Goal: Transaction & Acquisition: Purchase product/service

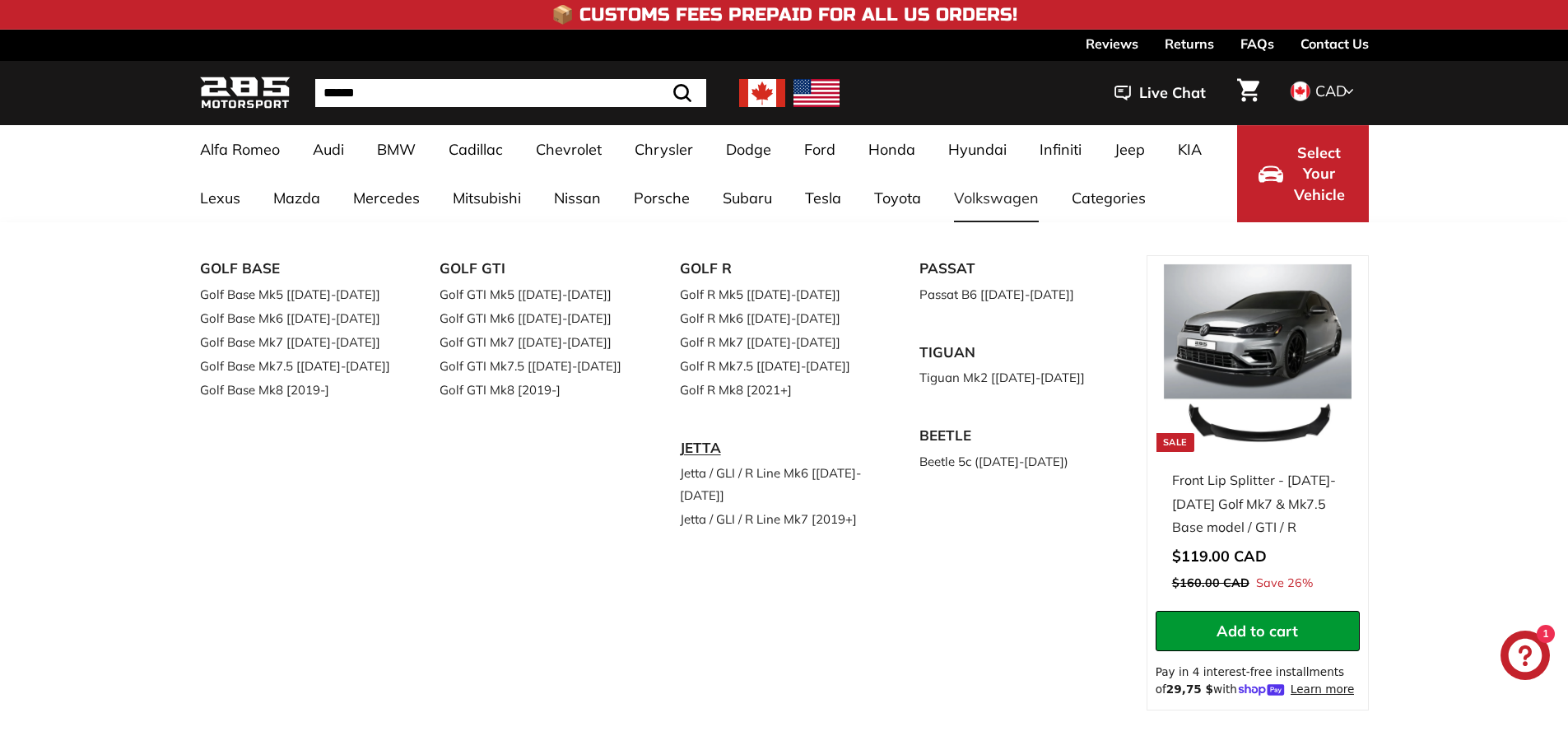
click at [708, 440] on link "JETTA" at bounding box center [777, 448] width 194 height 27
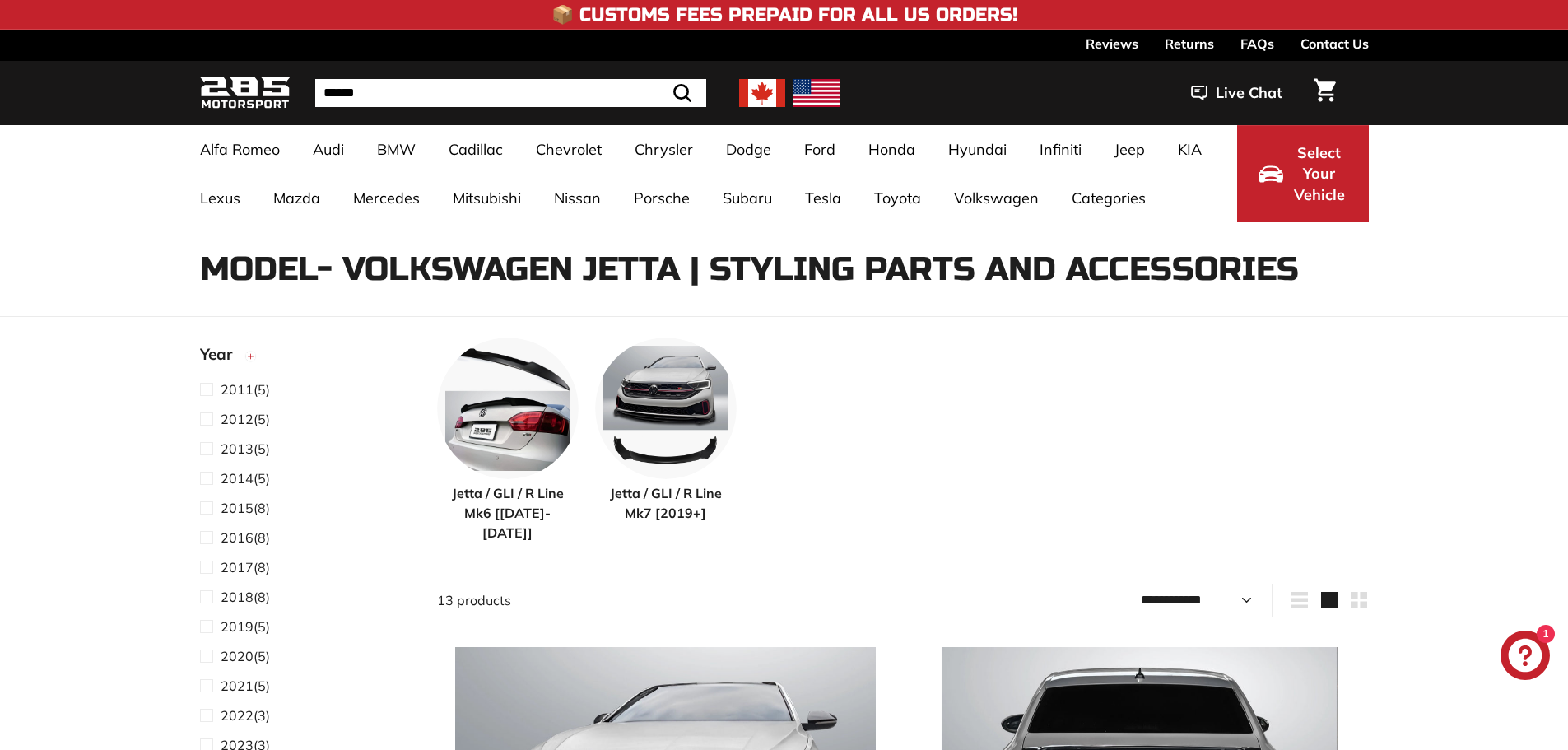
select select "**********"
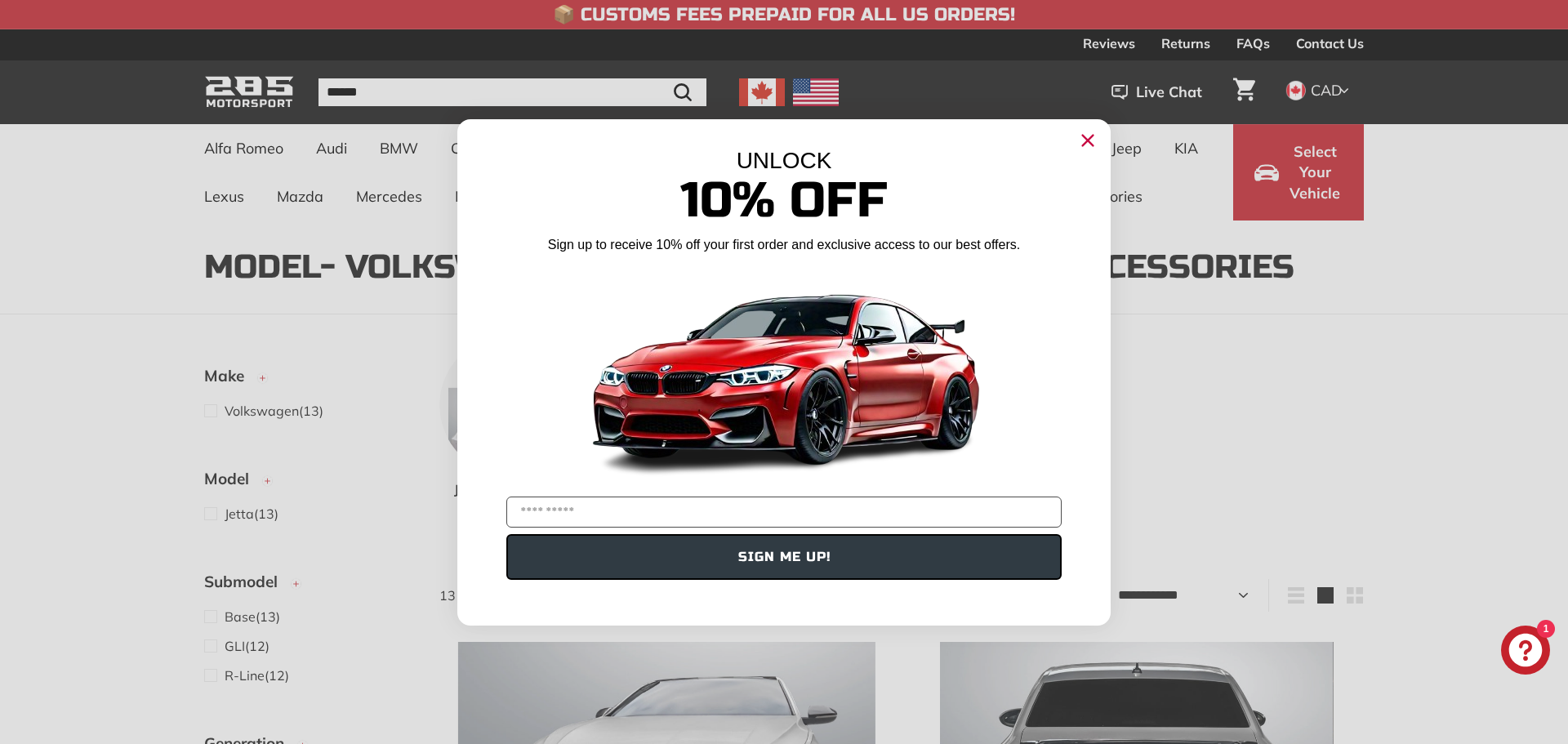
click at [1089, 138] on circle "Close dialog" at bounding box center [1088, 140] width 25 height 25
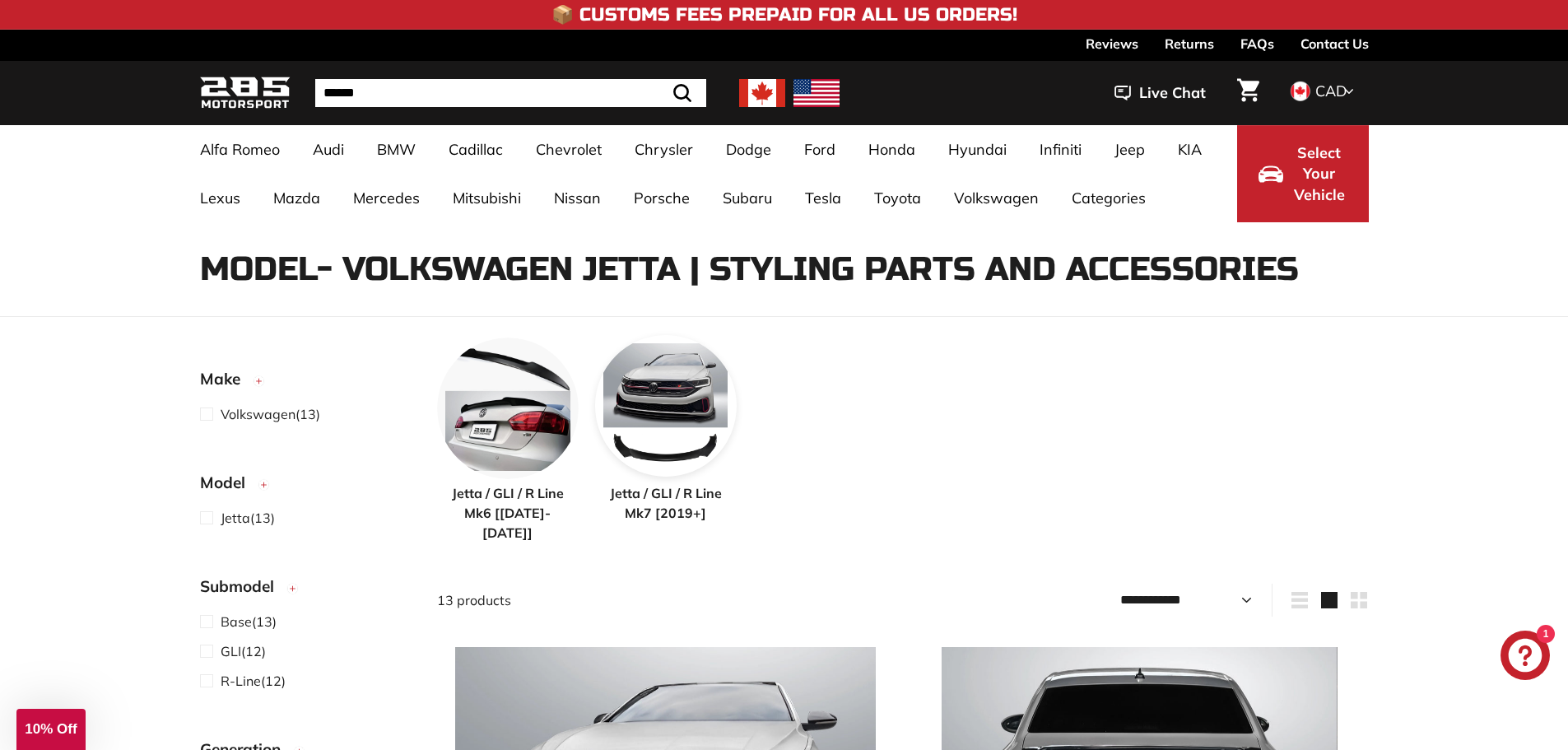
click at [675, 398] on img at bounding box center [666, 406] width 142 height 142
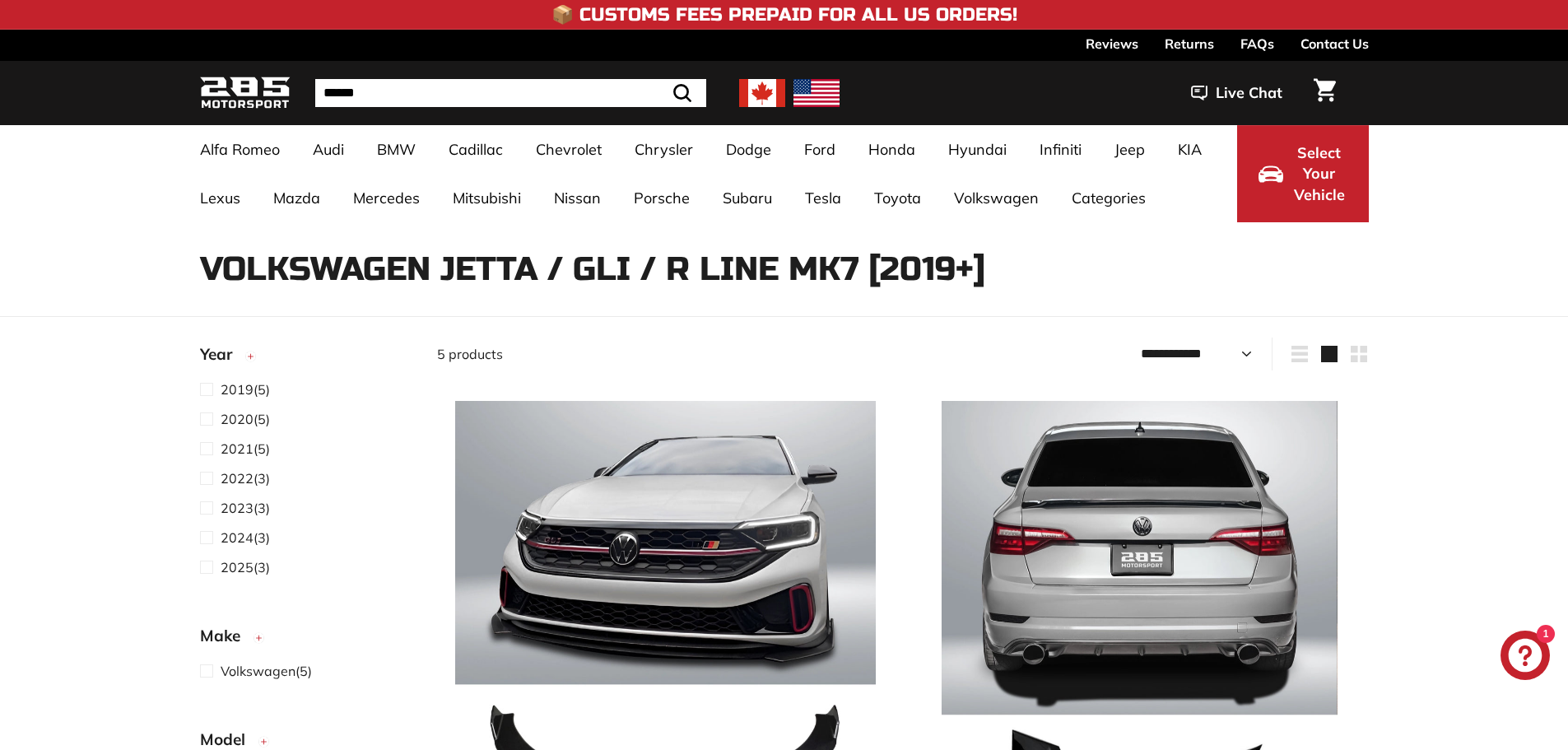
select select "**********"
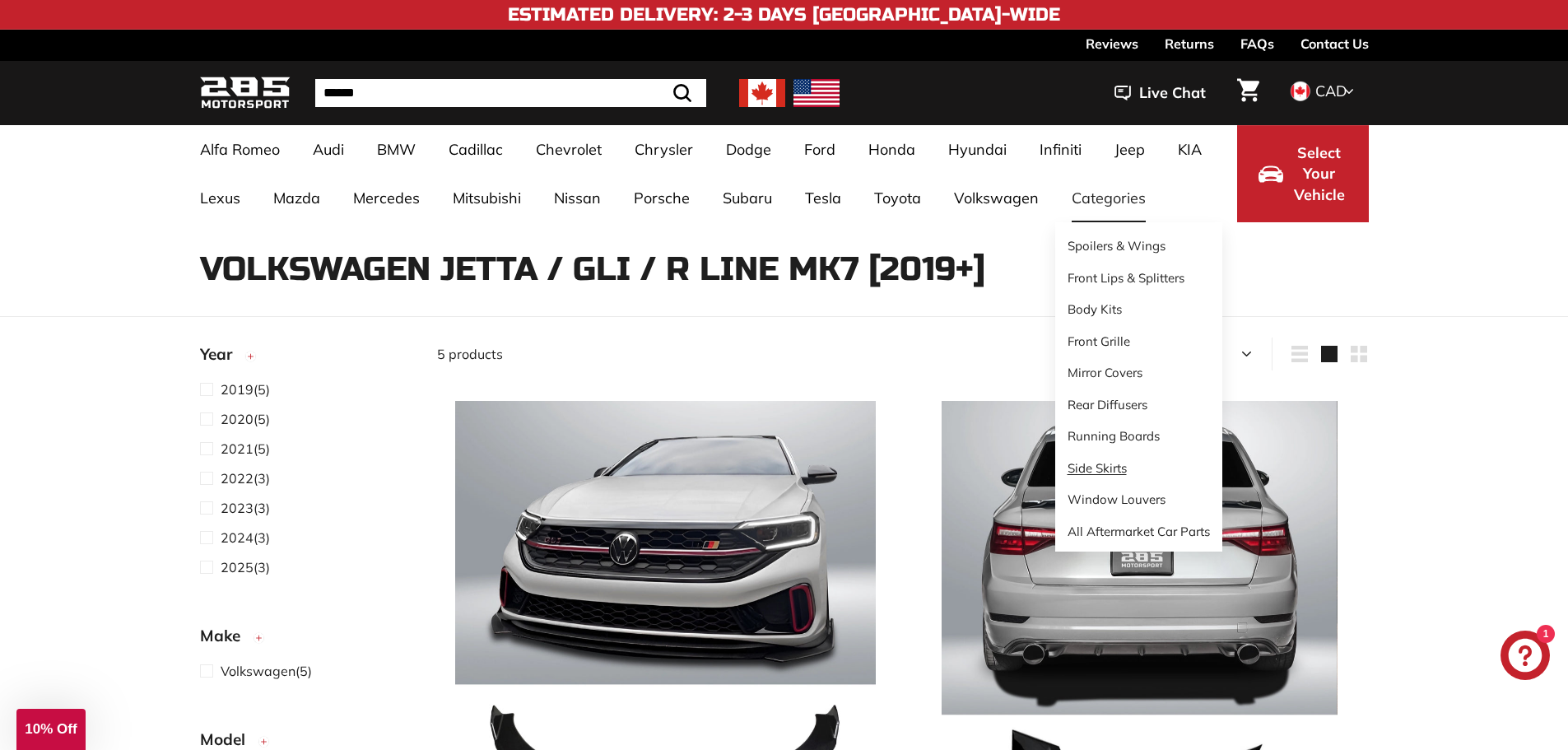
click at [1083, 463] on link "Side Skirts" at bounding box center [1138, 469] width 167 height 33
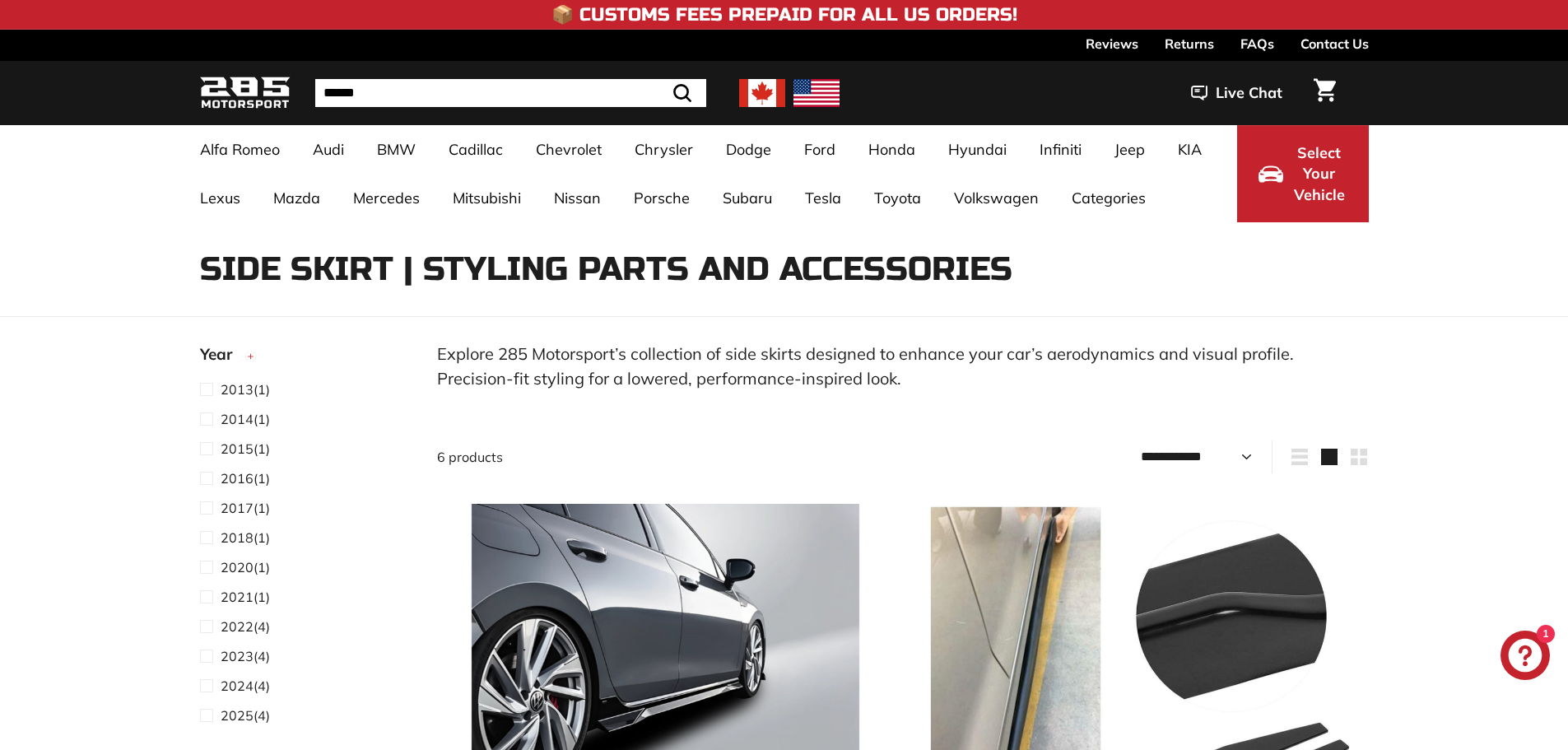
select select "**********"
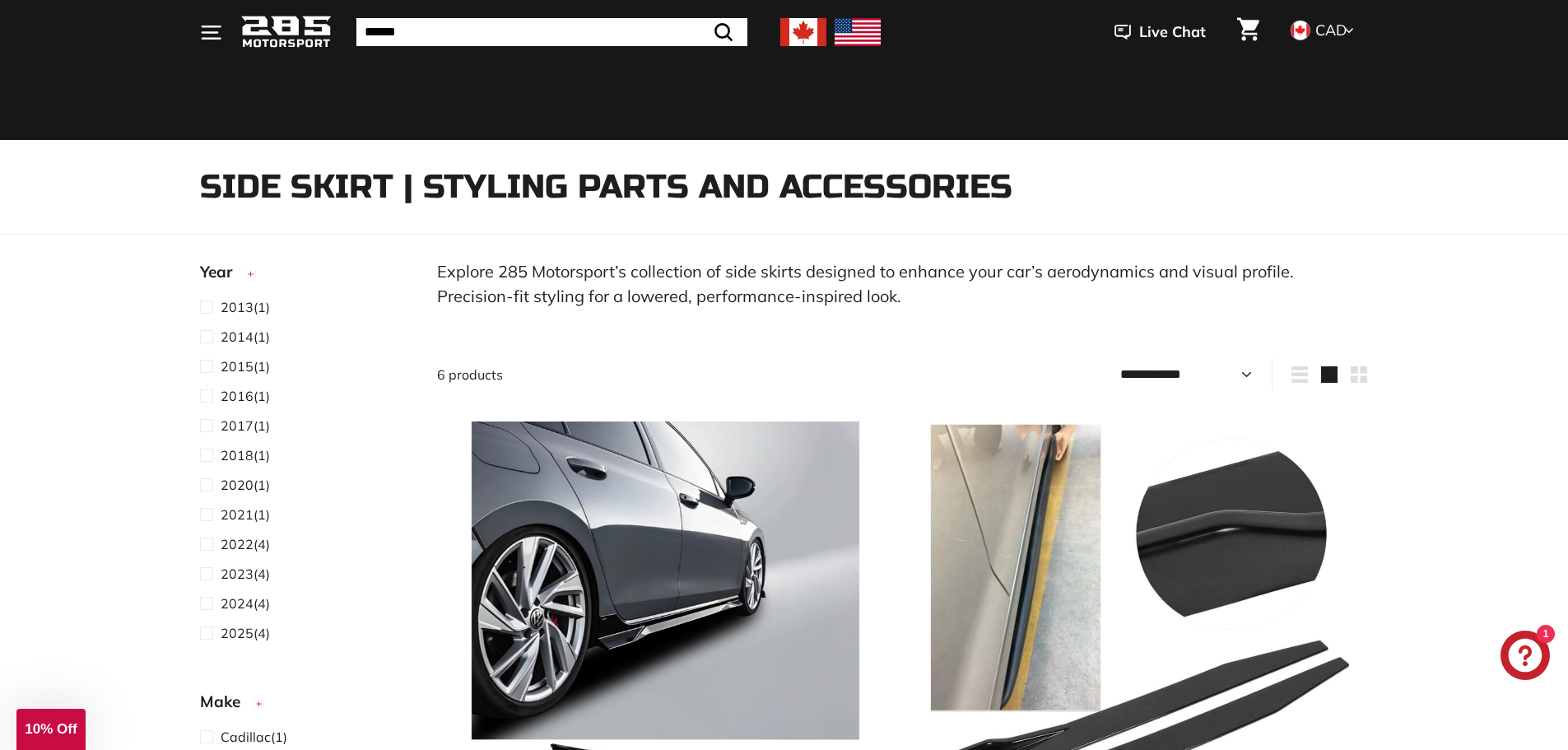
scroll to position [411, 0]
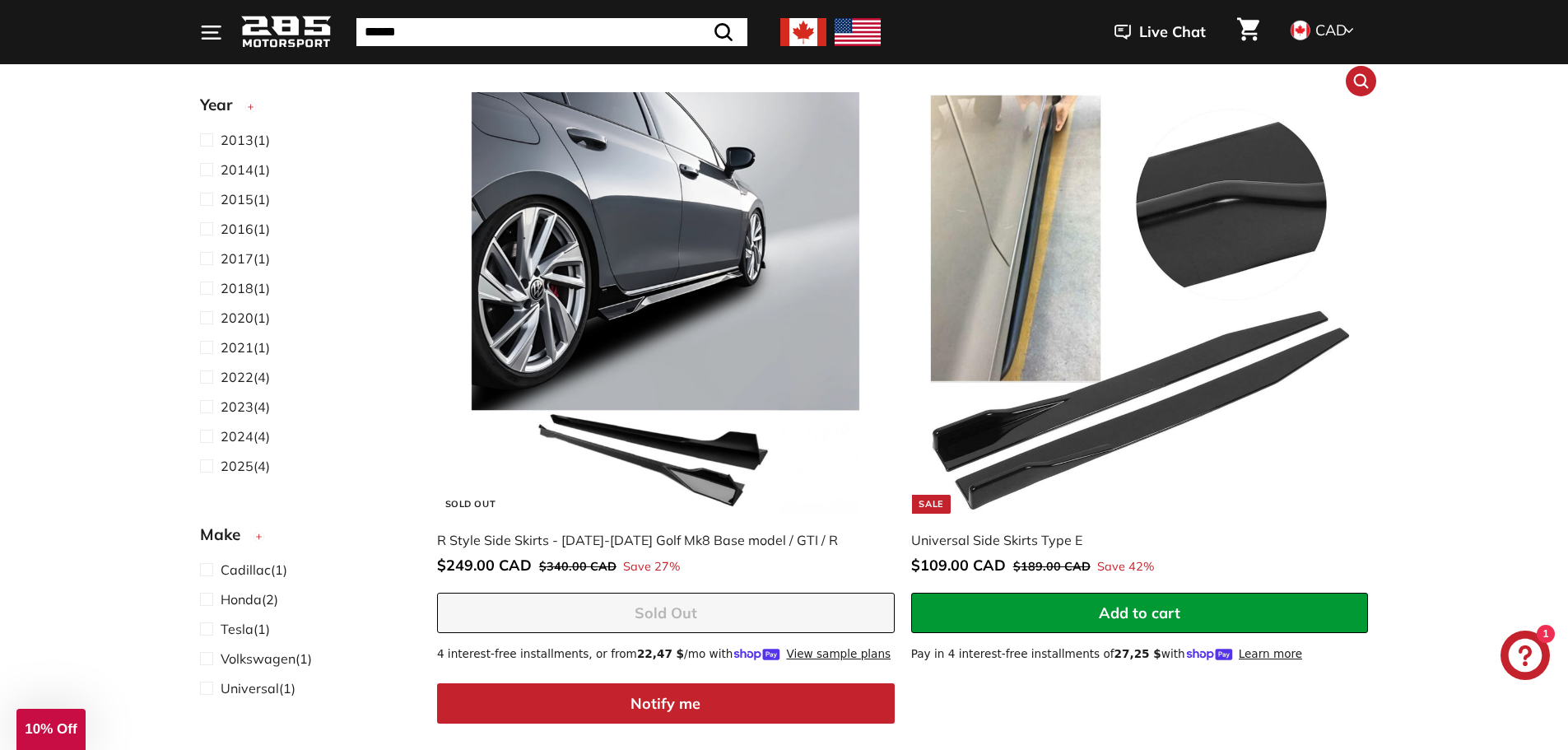
click at [964, 534] on div "Universal Side Skirts Type E" at bounding box center [1132, 540] width 441 height 20
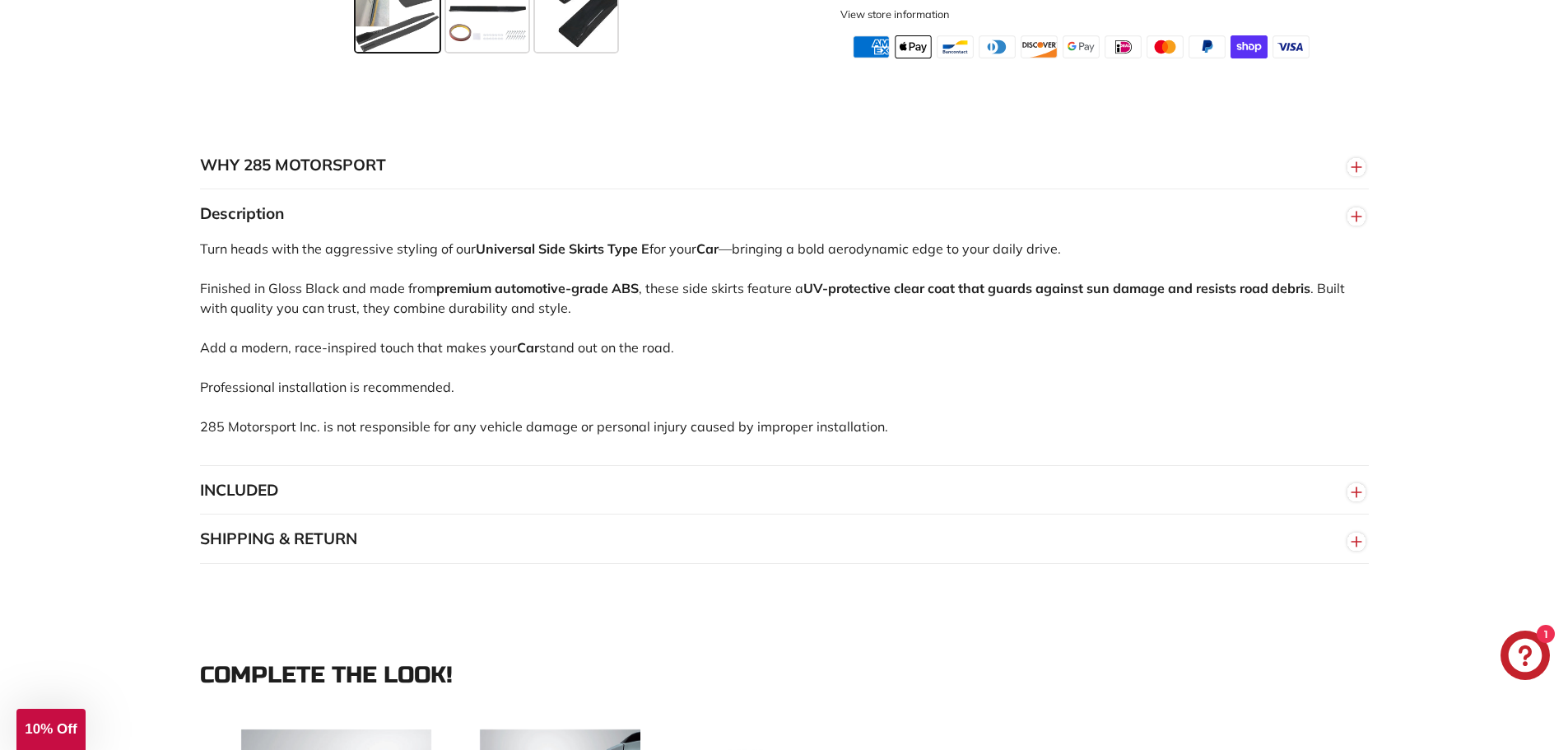
scroll to position [906, 0]
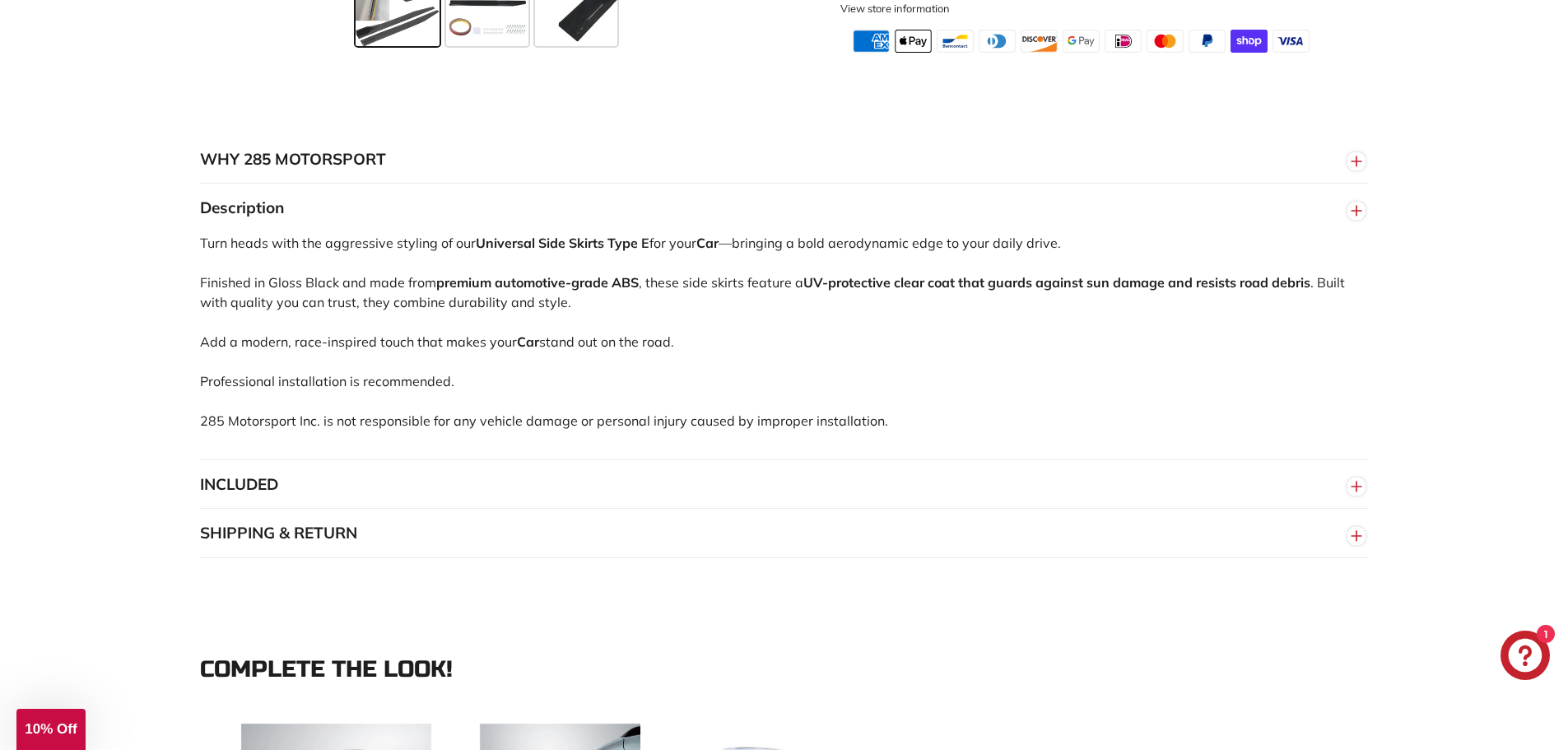
click at [269, 496] on button "INCLUDED" at bounding box center [784, 485] width 1169 height 50
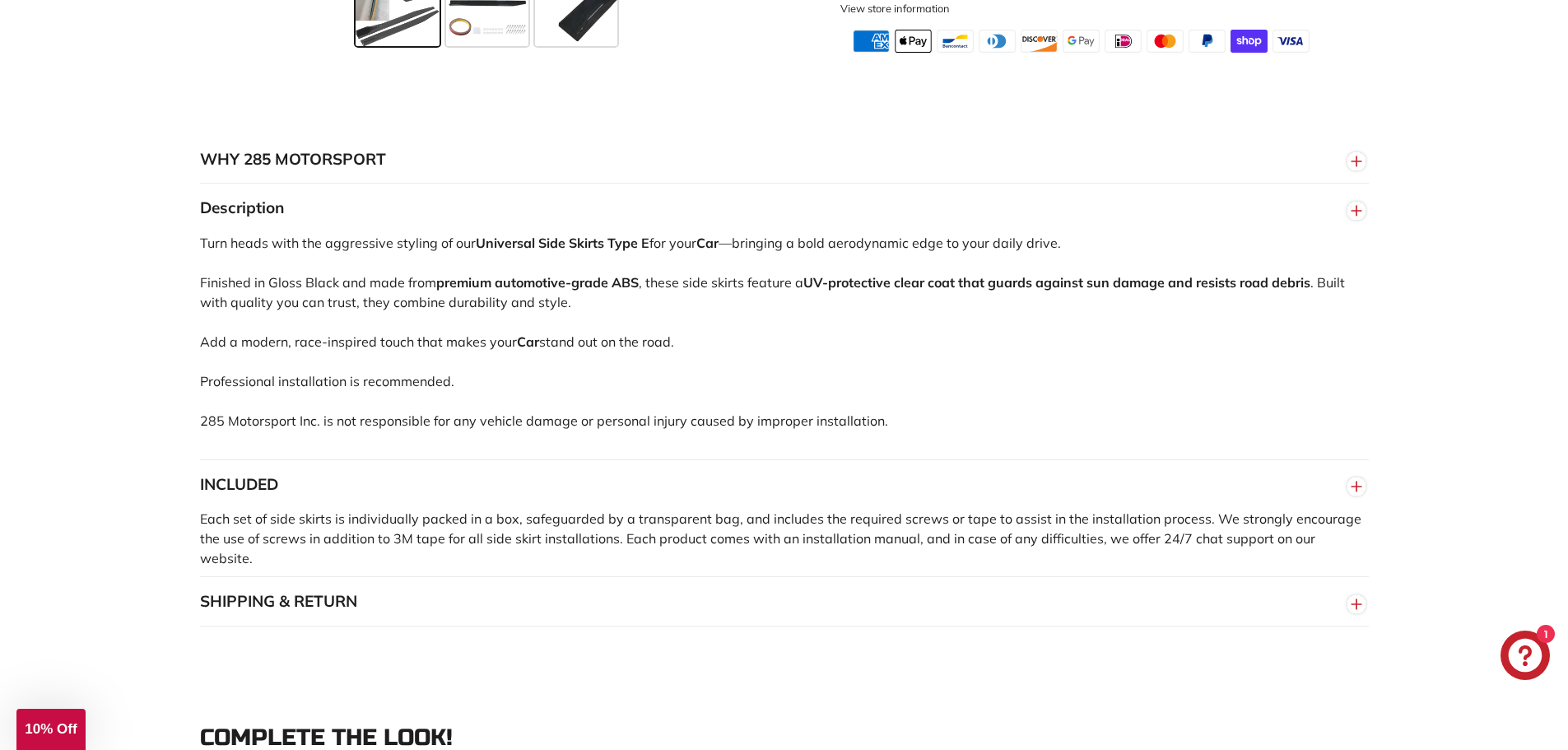
click at [279, 610] on button "SHIPPING & RETURN" at bounding box center [784, 602] width 1169 height 50
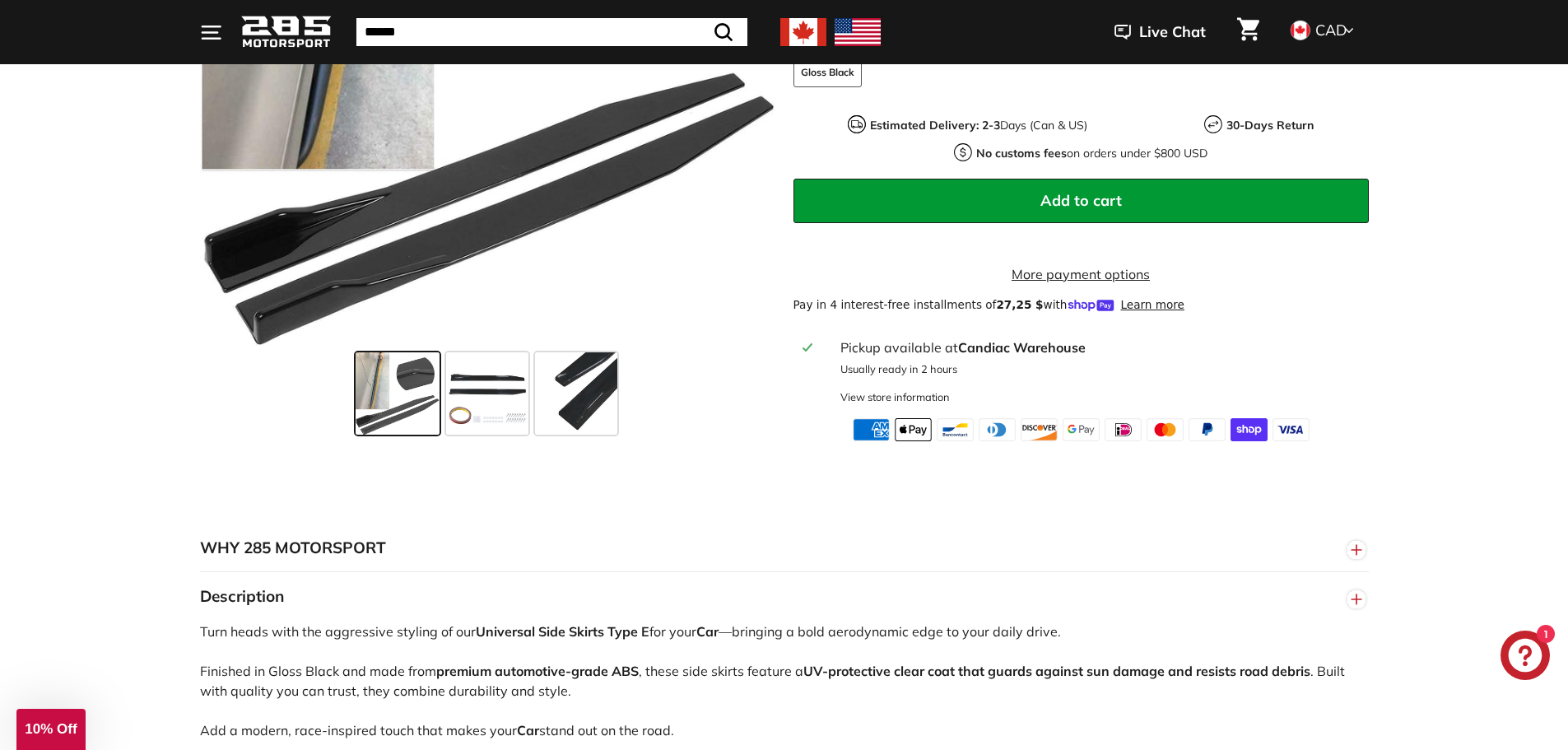
scroll to position [740, 0]
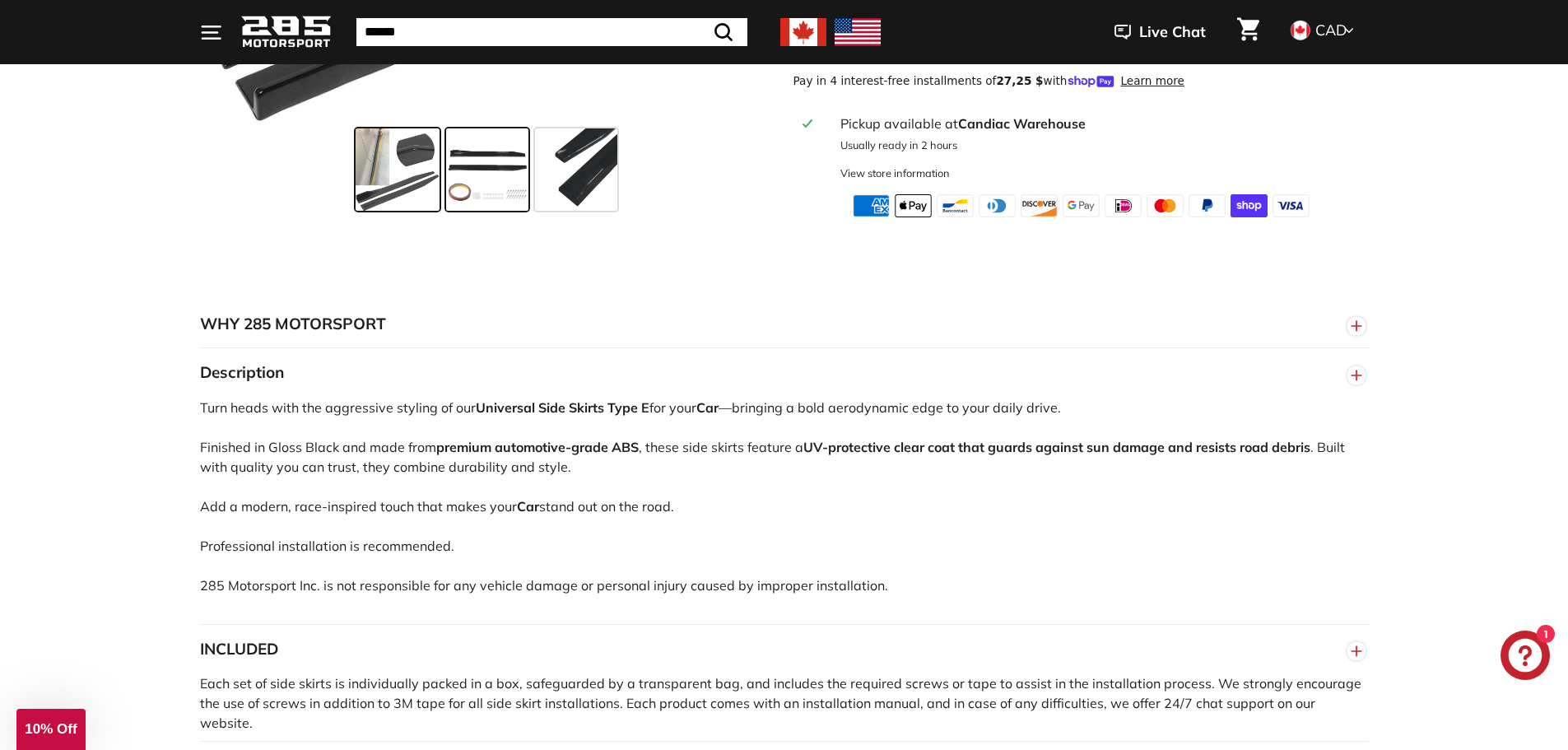
click at [457, 193] on span at bounding box center [487, 169] width 82 height 82
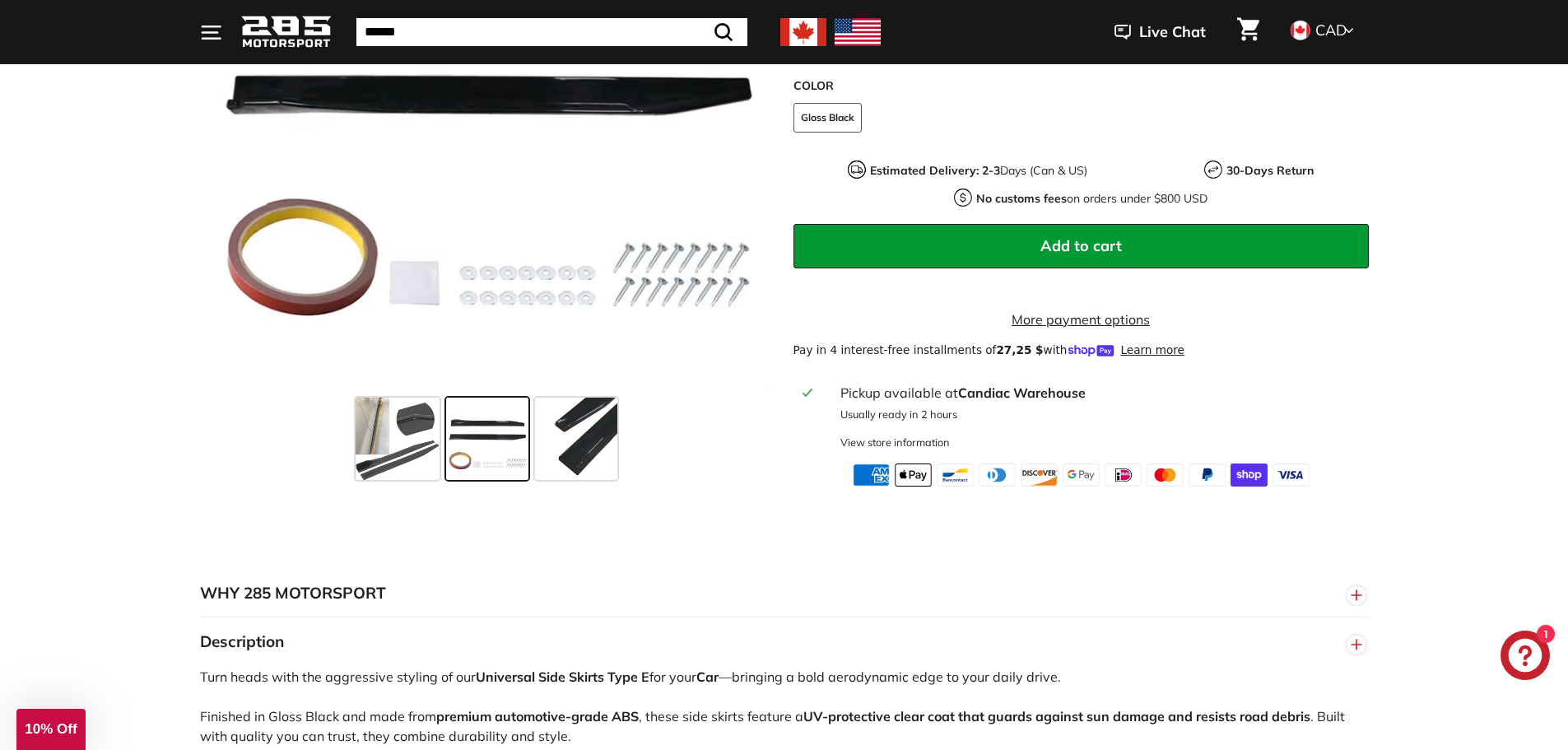
scroll to position [329, 0]
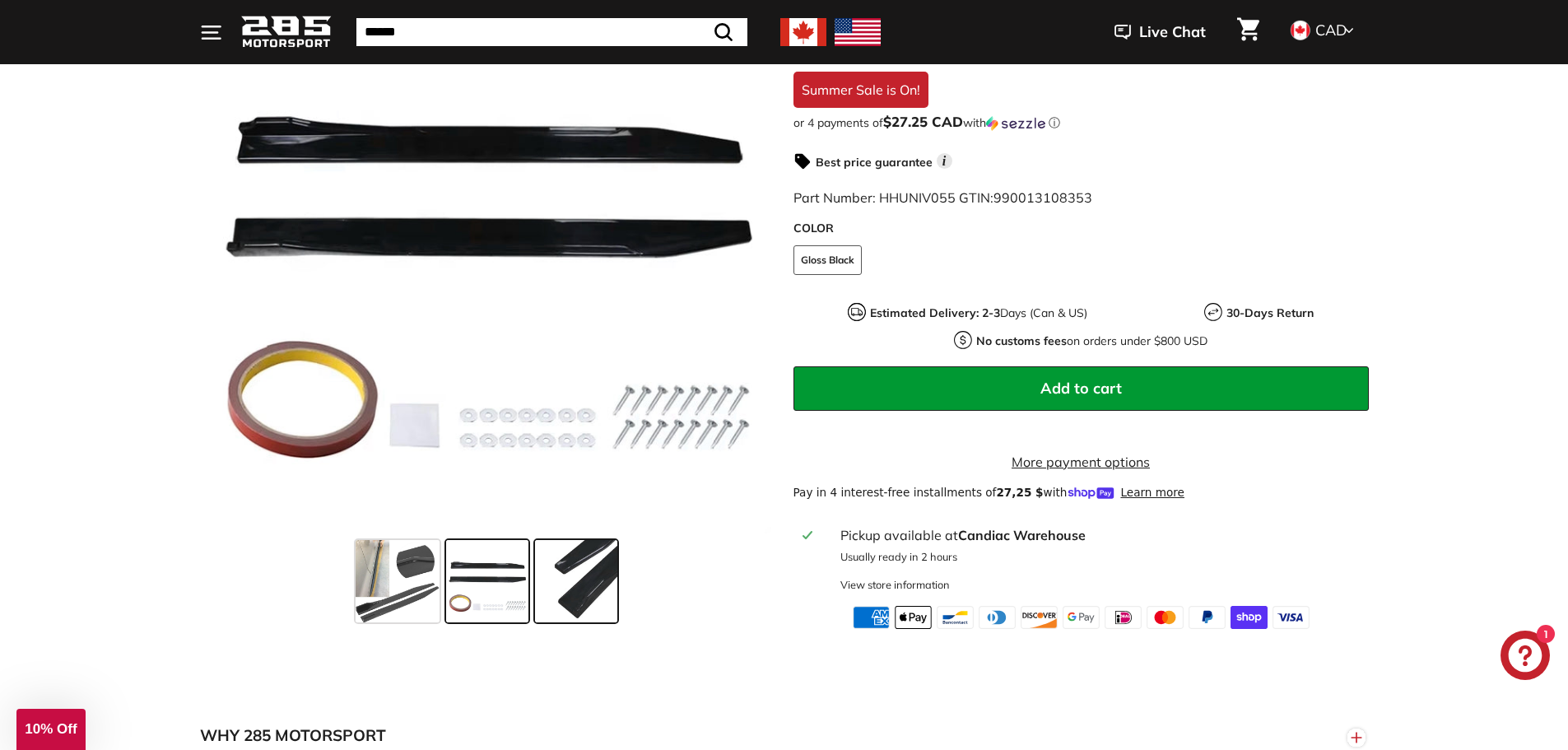
click at [586, 579] on span at bounding box center [576, 581] width 82 height 82
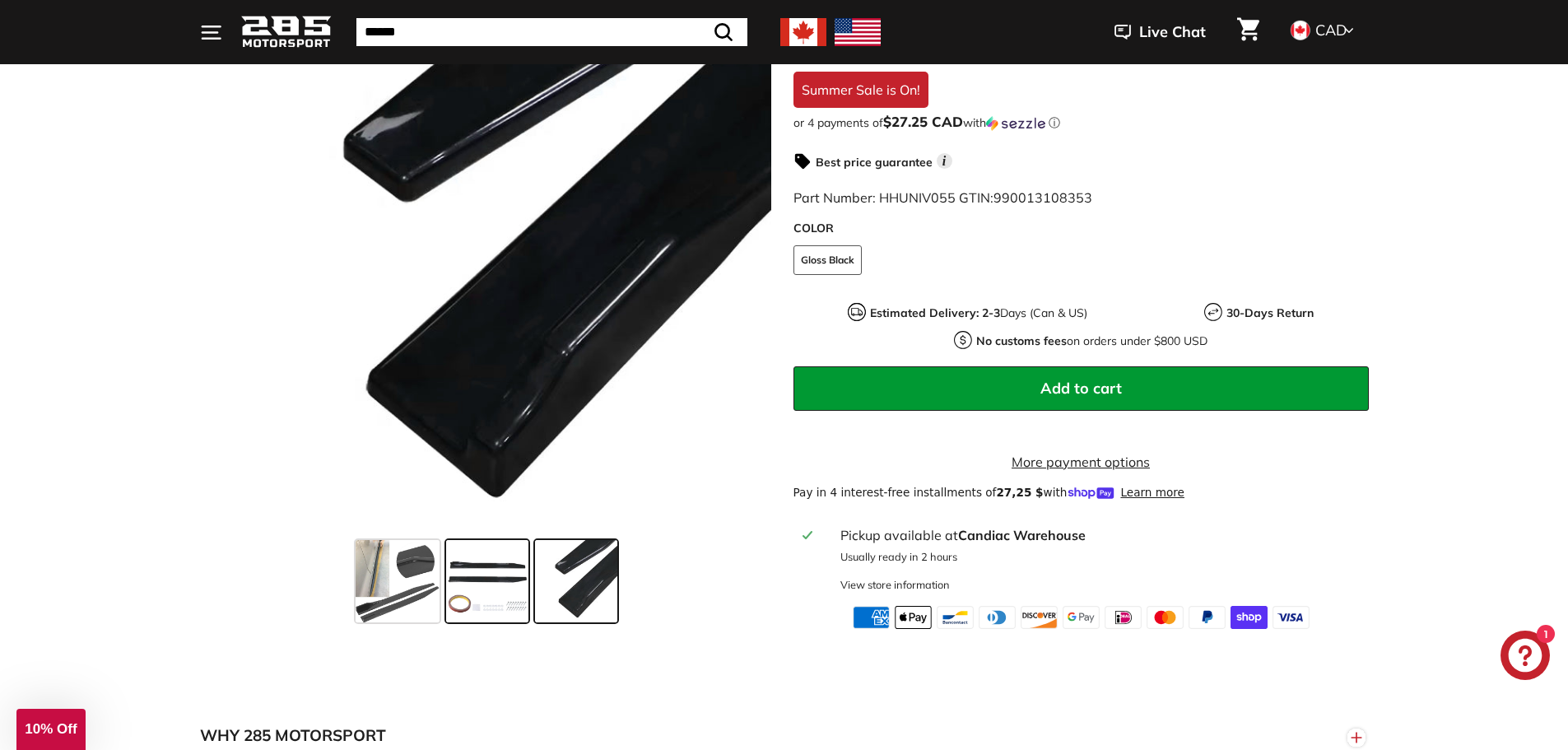
click at [476, 583] on span at bounding box center [487, 581] width 82 height 82
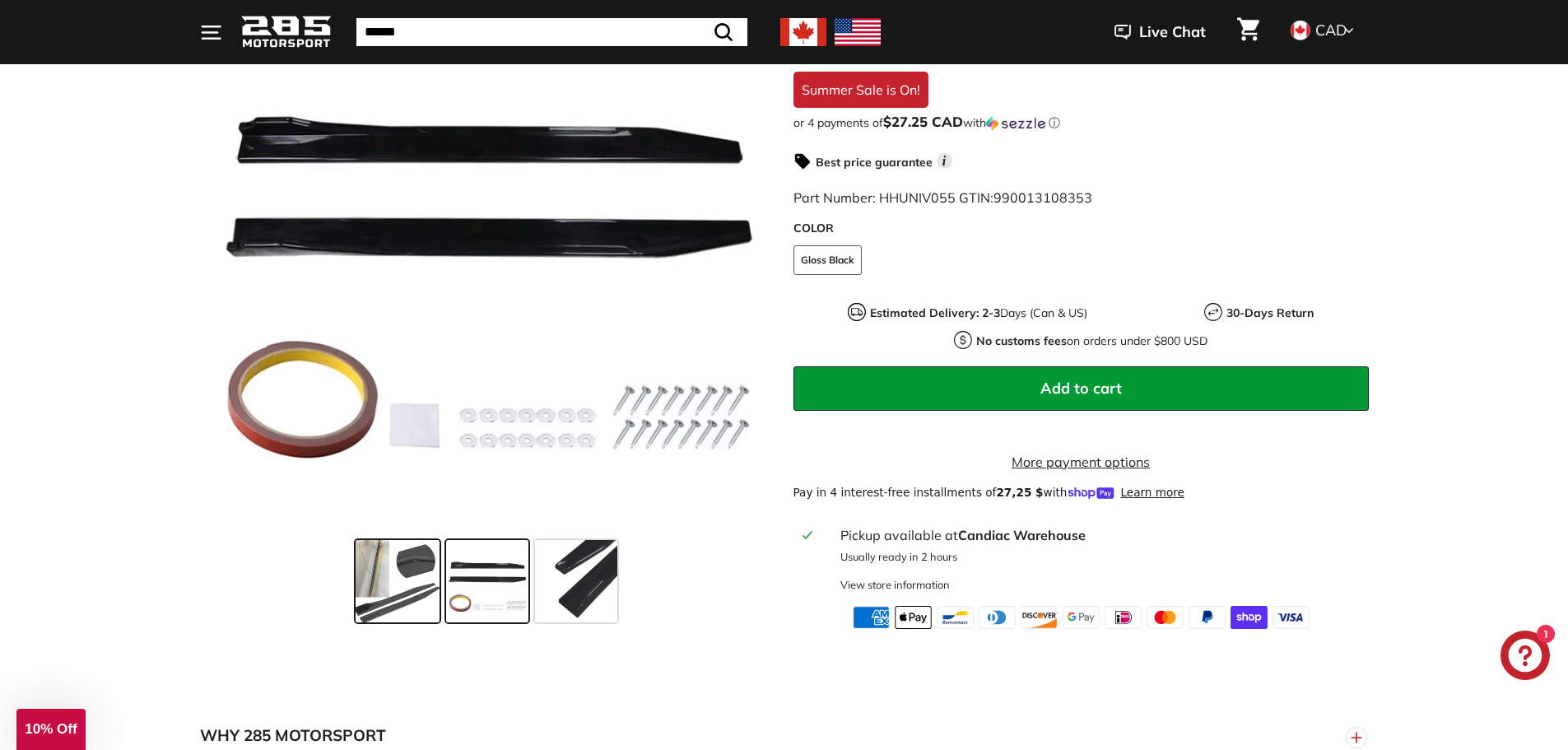
click at [406, 587] on span at bounding box center [397, 581] width 83 height 82
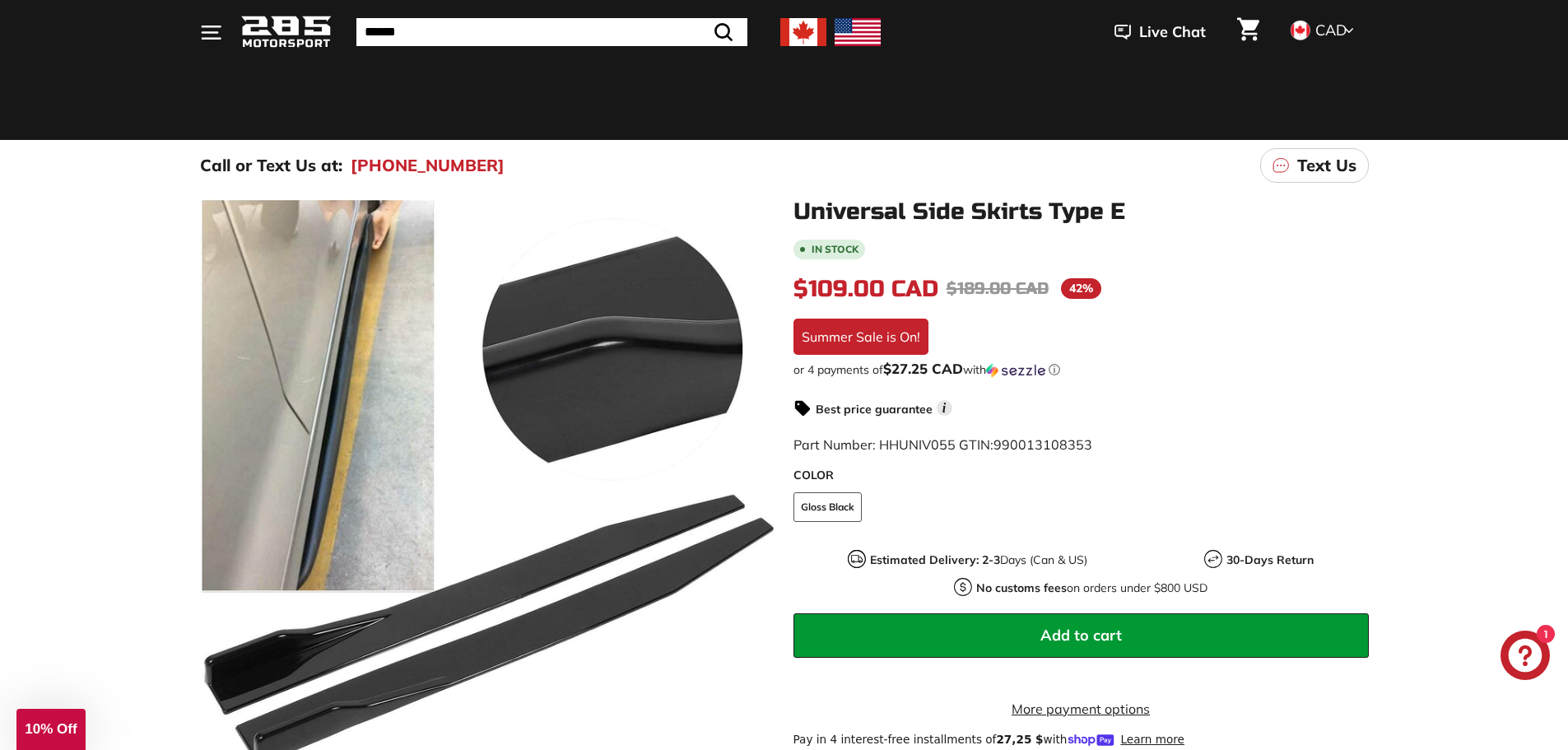
scroll to position [0, 0]
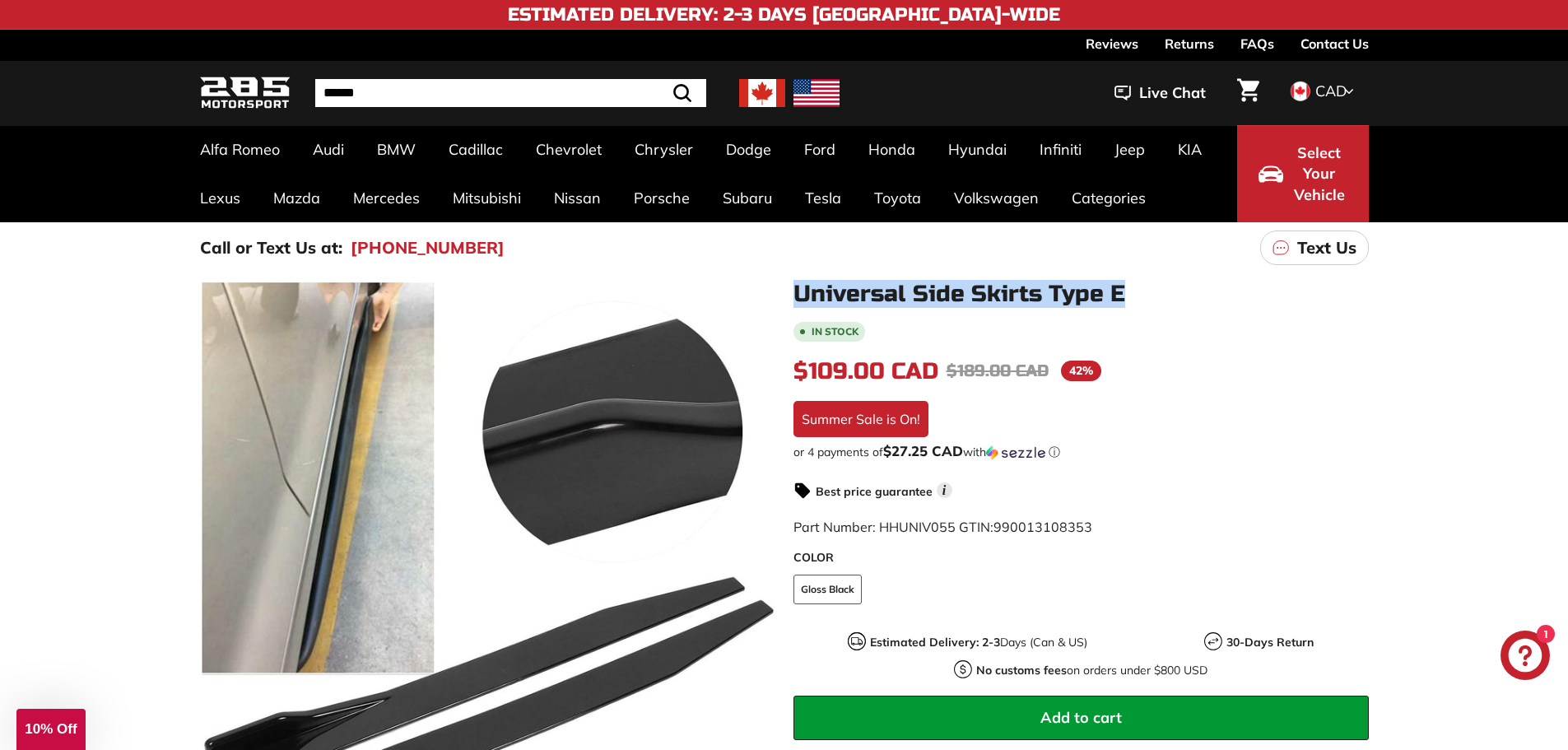
drag, startPoint x: 793, startPoint y: 290, endPoint x: 1123, endPoint y: 306, distance: 330.4
click at [1123, 306] on h1 "Universal Side Skirts Type E" at bounding box center [1081, 294] width 575 height 26
copy h1 "Universal Side Skirts Type E"
